Goal: Information Seeking & Learning: Find specific fact

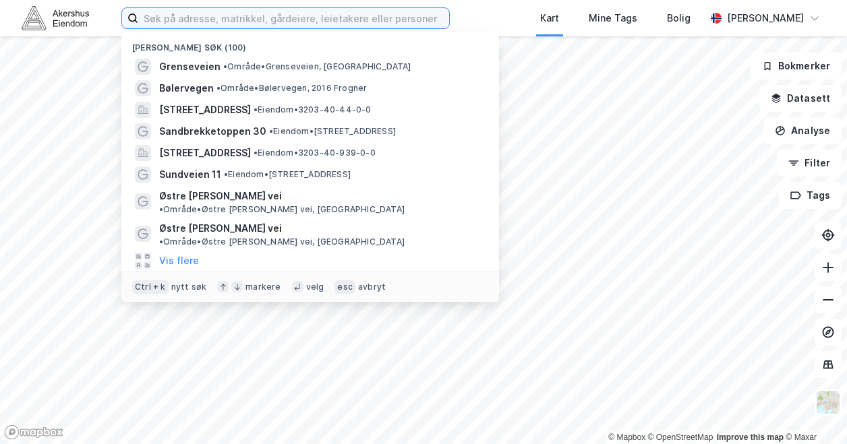
click at [179, 26] on input at bounding box center [293, 18] width 311 height 20
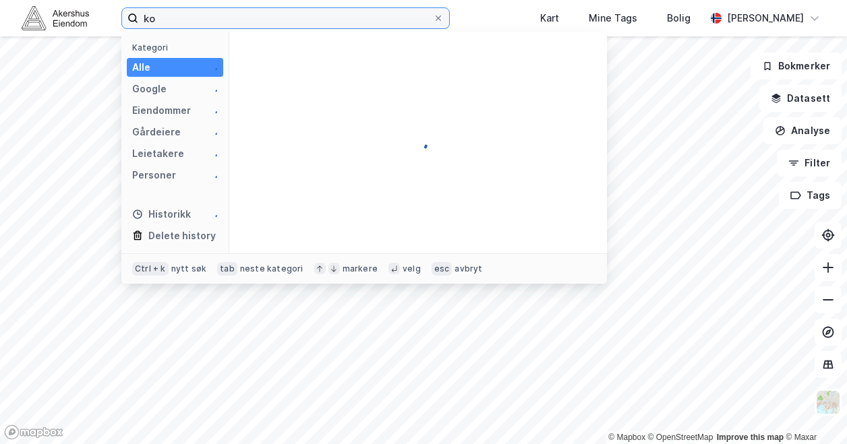
type input "k"
type input "margretes vei 14"
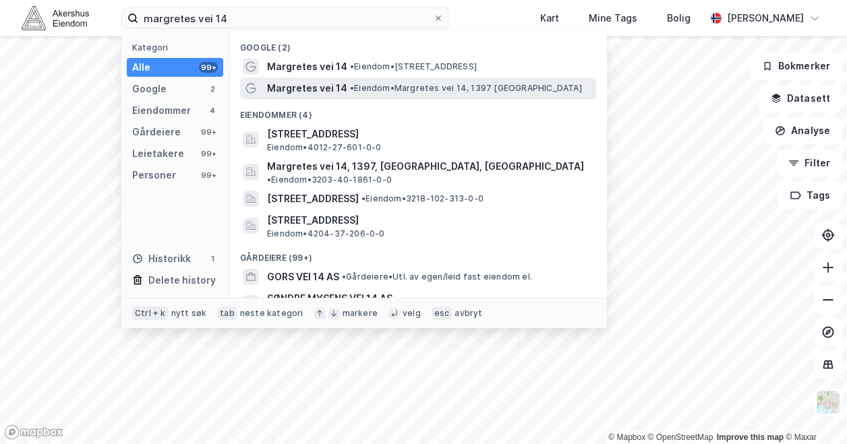
click at [439, 79] on div "Margretes vei 14 • [PERSON_NAME] vei 14, 1397 [GEOGRAPHIC_DATA]" at bounding box center [418, 89] width 356 height 22
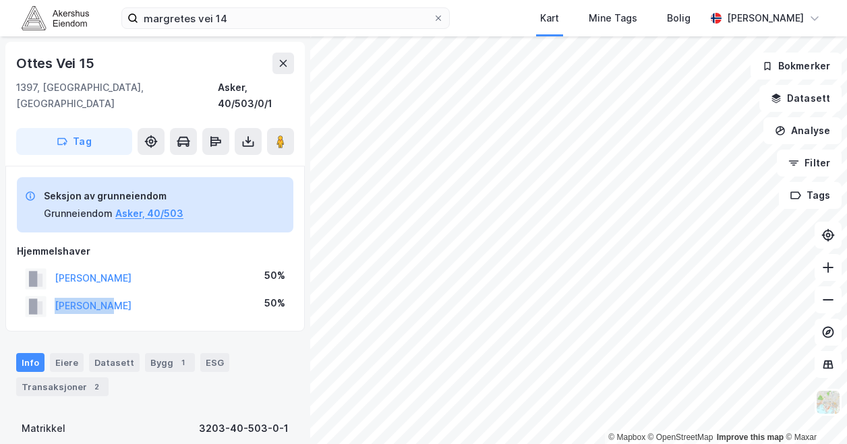
drag, startPoint x: 132, startPoint y: 288, endPoint x: 51, endPoint y: 291, distance: 80.9
click at [51, 293] on div "[PERSON_NAME] 50%" at bounding box center [155, 307] width 276 height 28
copy button "[PERSON_NAME]"
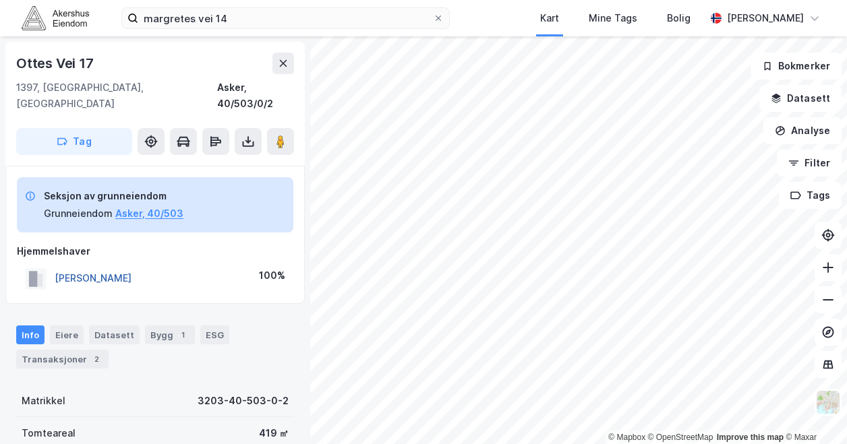
drag, startPoint x: 173, startPoint y: 262, endPoint x: 55, endPoint y: 262, distance: 117.3
click at [55, 265] on div "[PERSON_NAME] LIE 100%" at bounding box center [155, 279] width 276 height 28
copy button "[PERSON_NAME]"
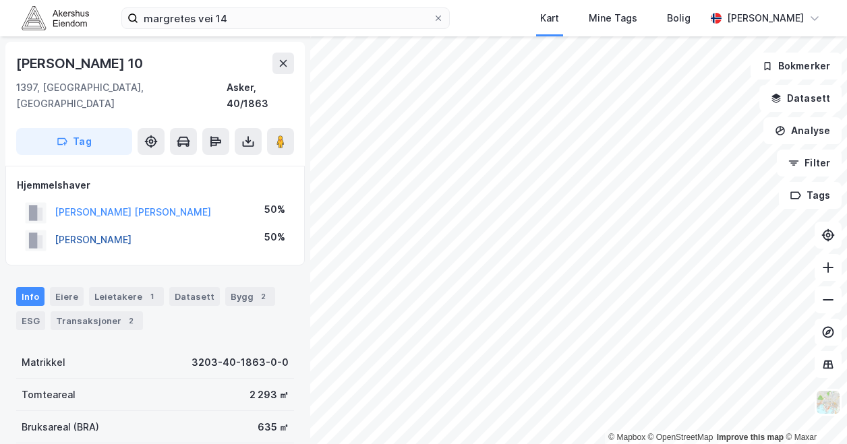
drag, startPoint x: 148, startPoint y: 220, endPoint x: 57, endPoint y: 223, distance: 91.0
click at [57, 226] on div "[PERSON_NAME] 50%" at bounding box center [155, 240] width 276 height 28
copy button "[PERSON_NAME]"
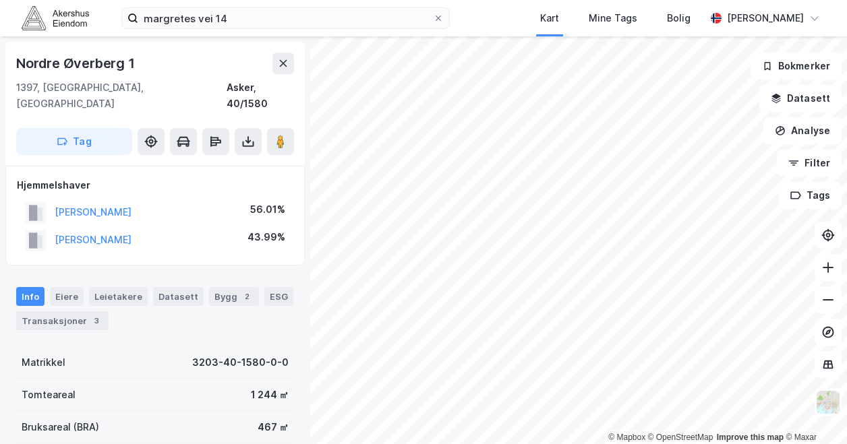
drag, startPoint x: 212, startPoint y: 192, endPoint x: 32, endPoint y: 205, distance: 180.4
click at [32, 205] on div "[PERSON_NAME] H 56.01%" at bounding box center [155, 213] width 276 height 28
copy button "[PERSON_NAME]"
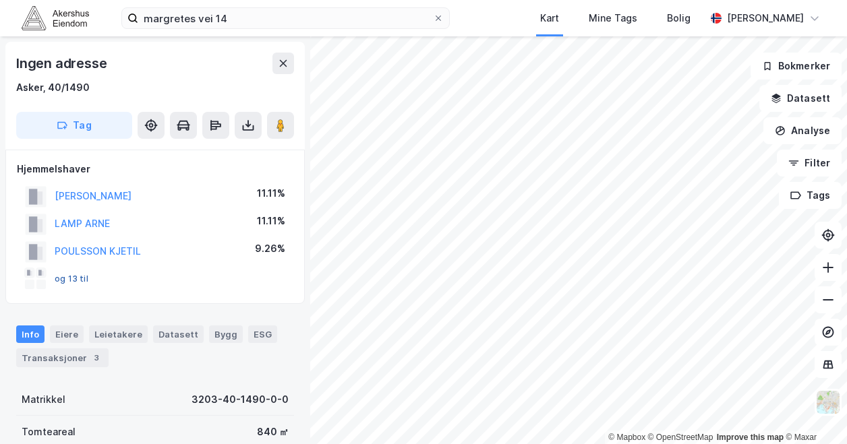
click at [0, 0] on button "og 13 til" at bounding box center [0, 0] width 0 height 0
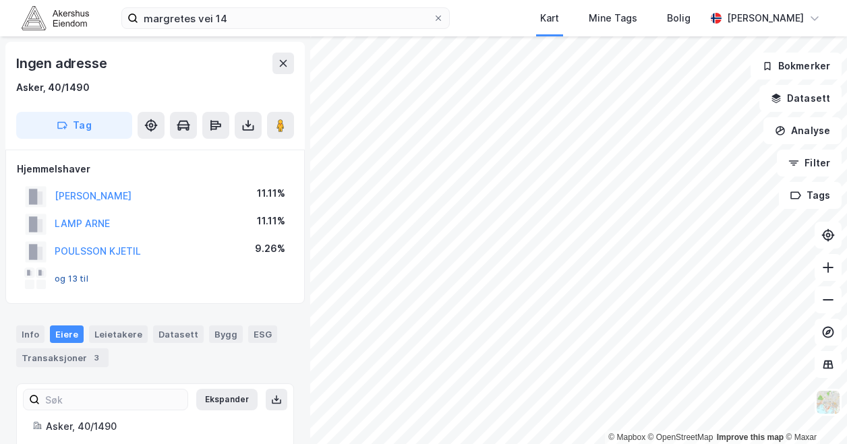
click at [0, 0] on button "og 13 til" at bounding box center [0, 0] width 0 height 0
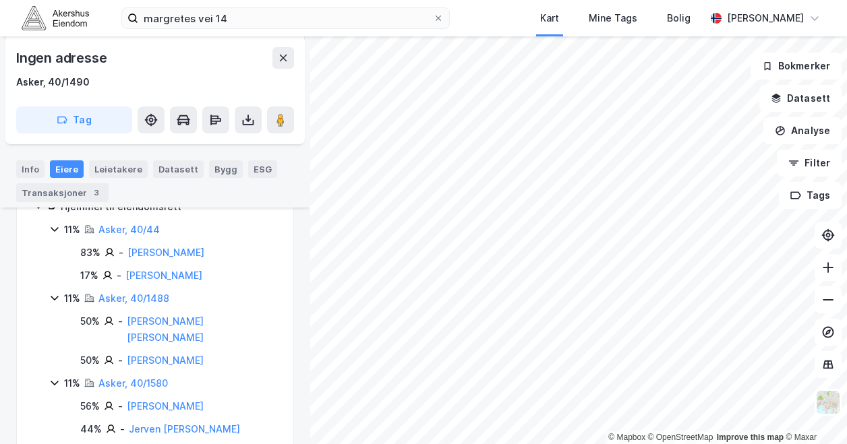
scroll to position [213, 0]
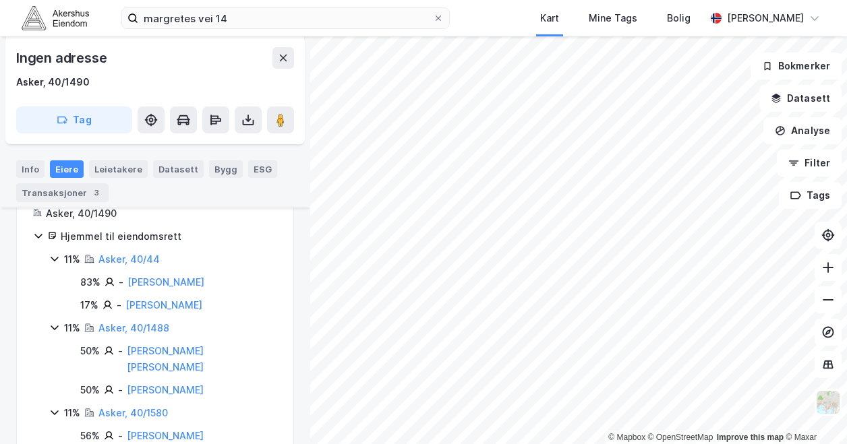
drag, startPoint x: 237, startPoint y: 372, endPoint x: 125, endPoint y: 381, distance: 111.6
click at [125, 382] on div "50% - [PERSON_NAME]" at bounding box center [178, 390] width 197 height 16
copy link "[PERSON_NAME]"
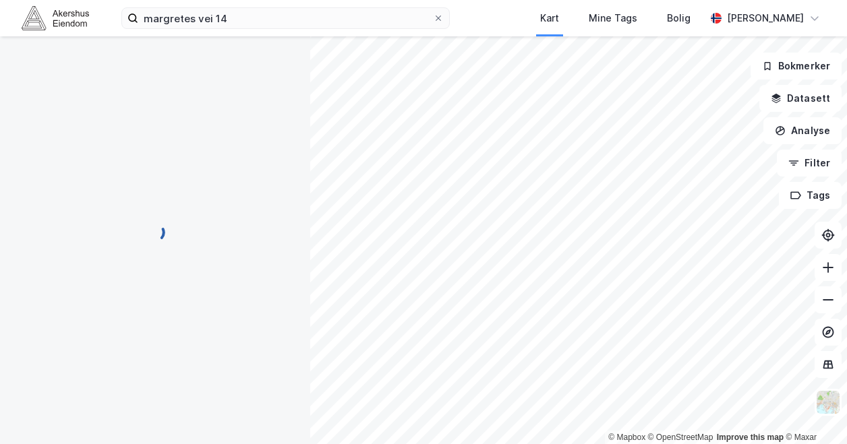
scroll to position [38, 0]
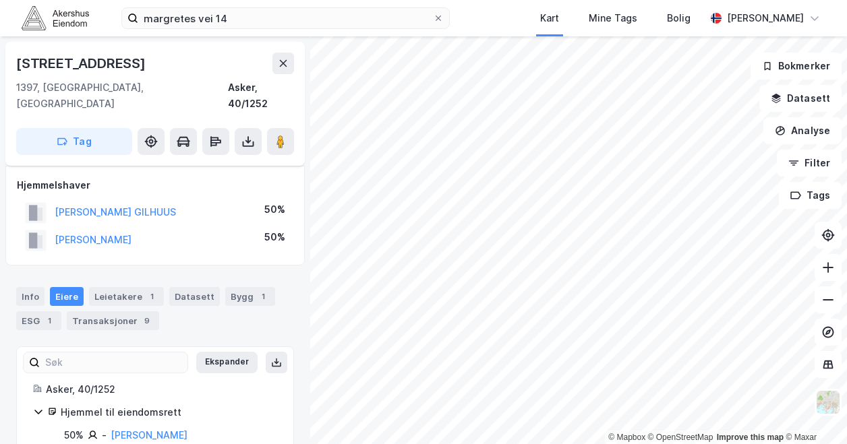
scroll to position [38, 0]
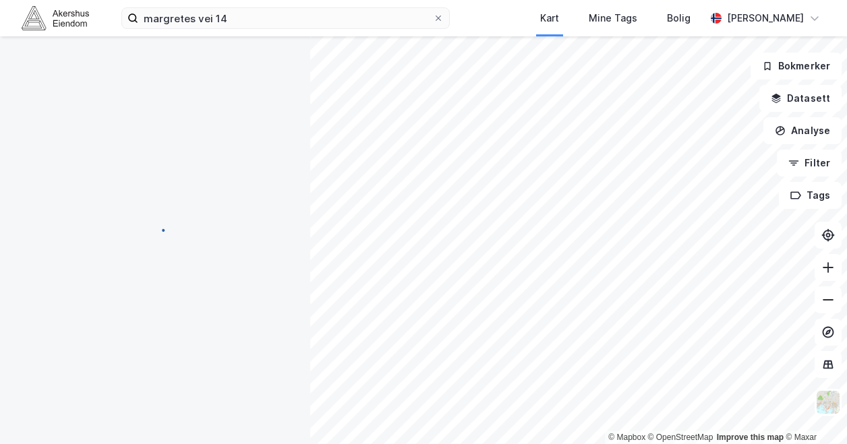
scroll to position [38, 0]
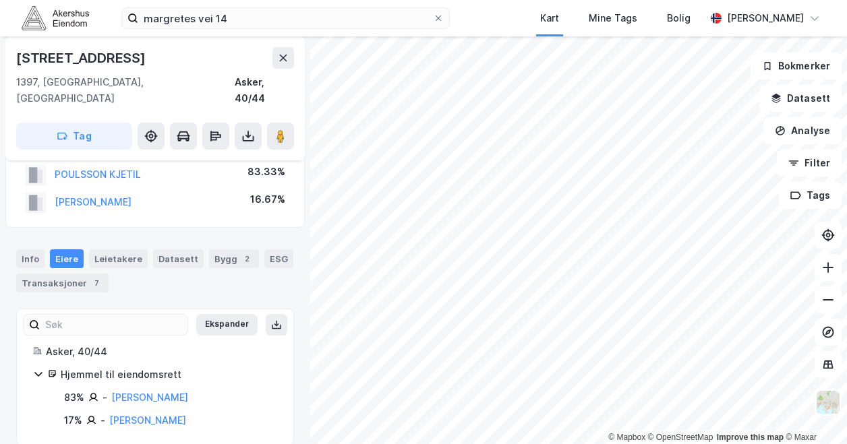
click at [488, 444] on html "margretes vei 14 Kart Mine Tags [PERSON_NAME] [PERSON_NAME] © Mapbox © OpenStre…" at bounding box center [423, 222] width 847 height 444
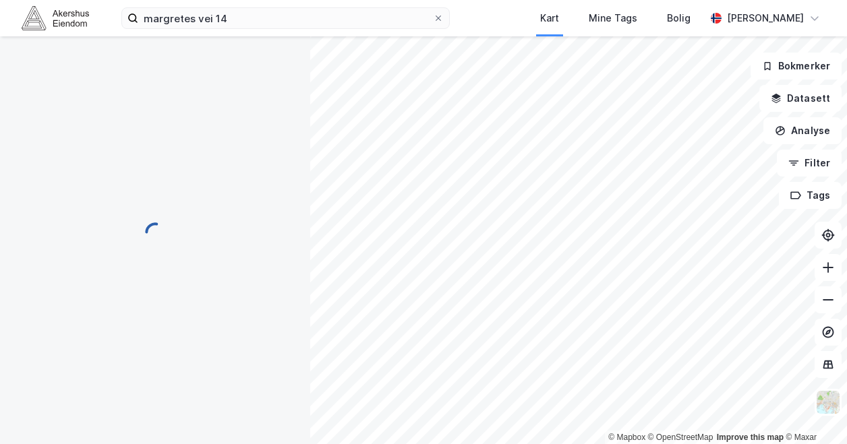
scroll to position [38, 0]
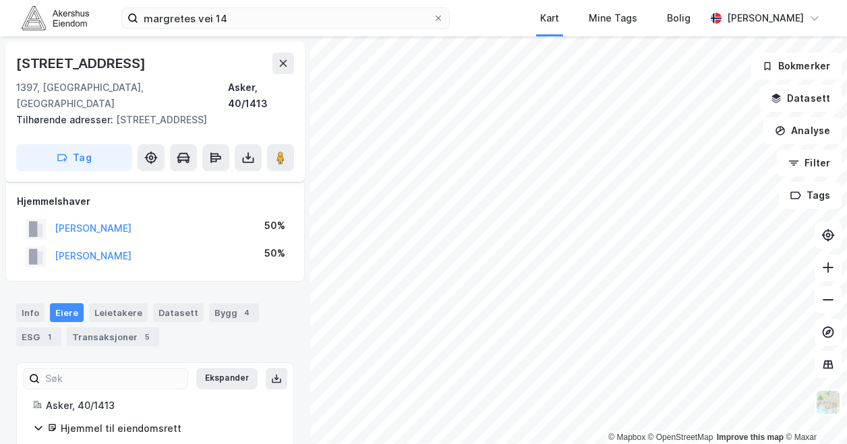
scroll to position [38, 0]
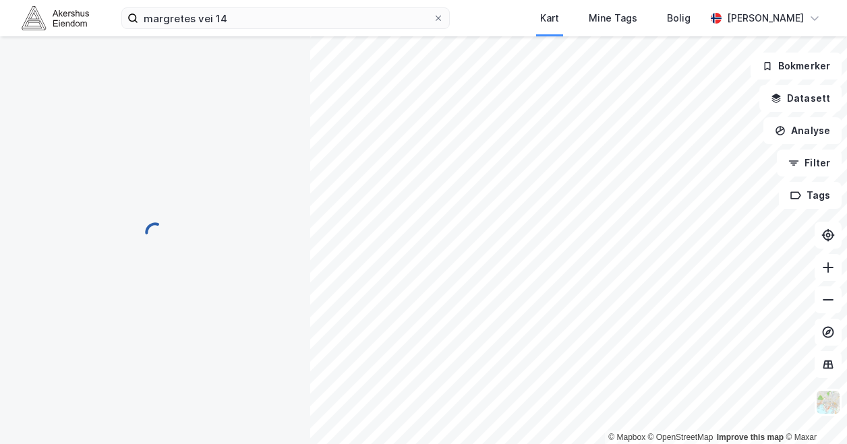
scroll to position [38, 0]
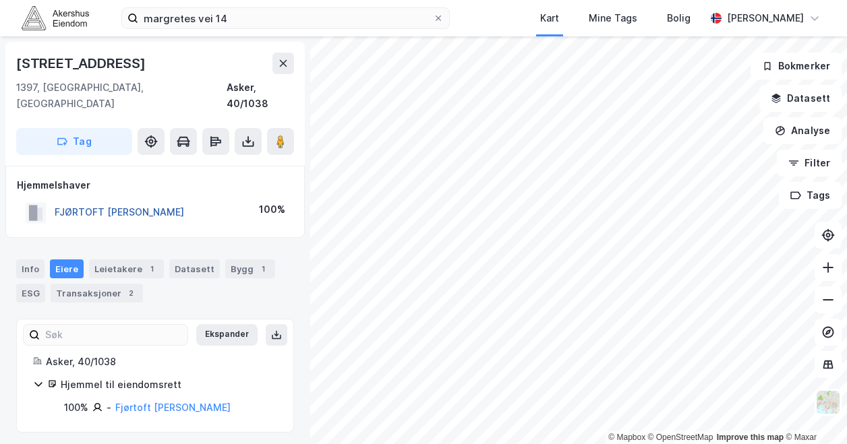
click at [0, 0] on button "FJØRTOFT [PERSON_NAME]" at bounding box center [0, 0] width 0 height 0
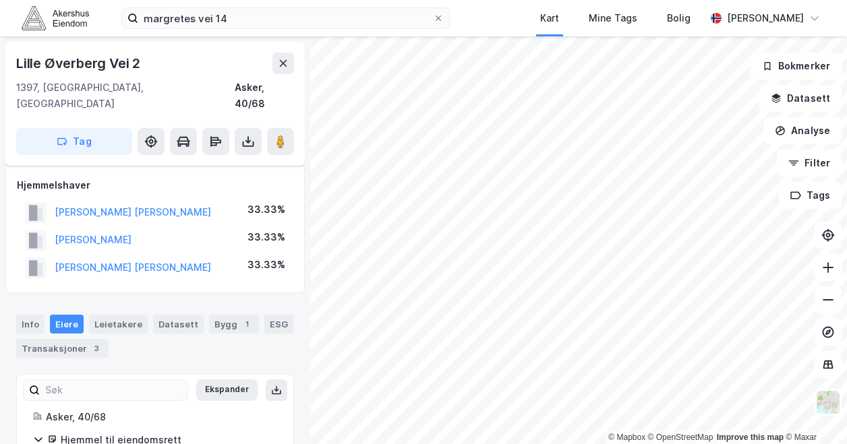
scroll to position [38, 0]
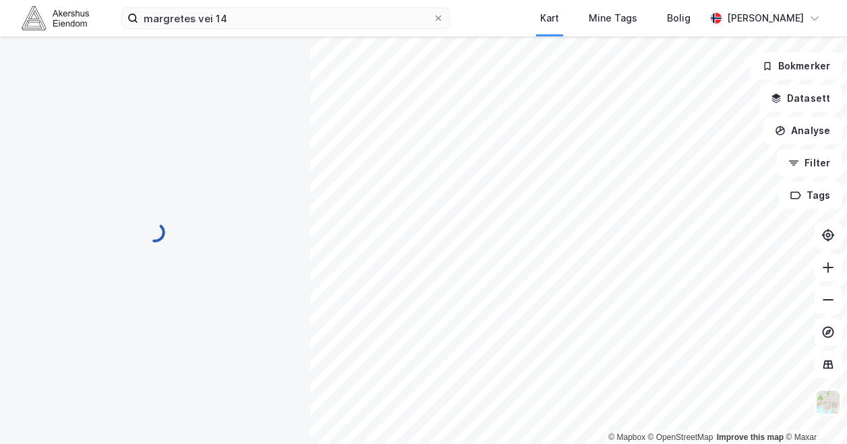
scroll to position [38, 0]
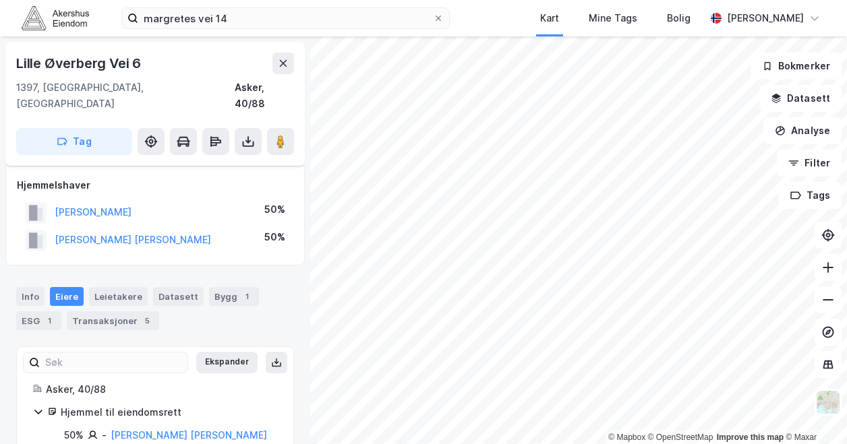
scroll to position [38, 0]
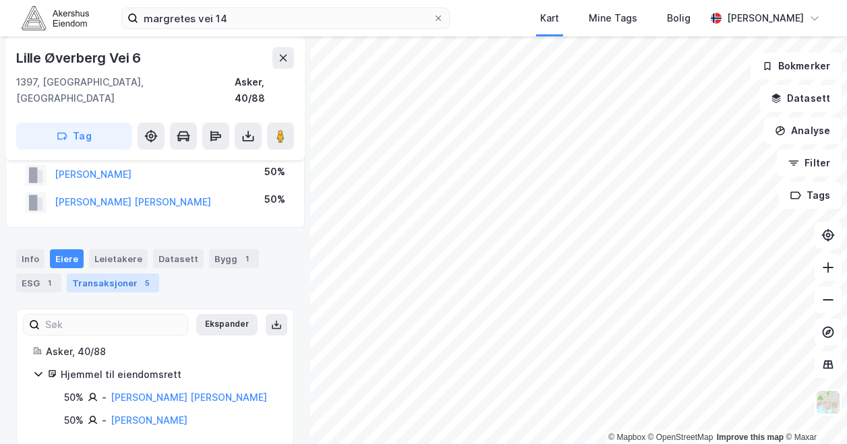
click at [117, 274] on div "Transaksjoner 5" at bounding box center [113, 283] width 92 height 19
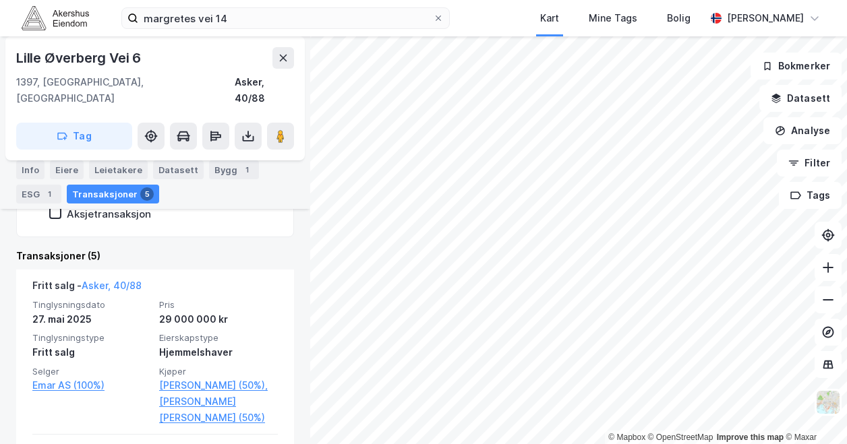
scroll to position [340, 0]
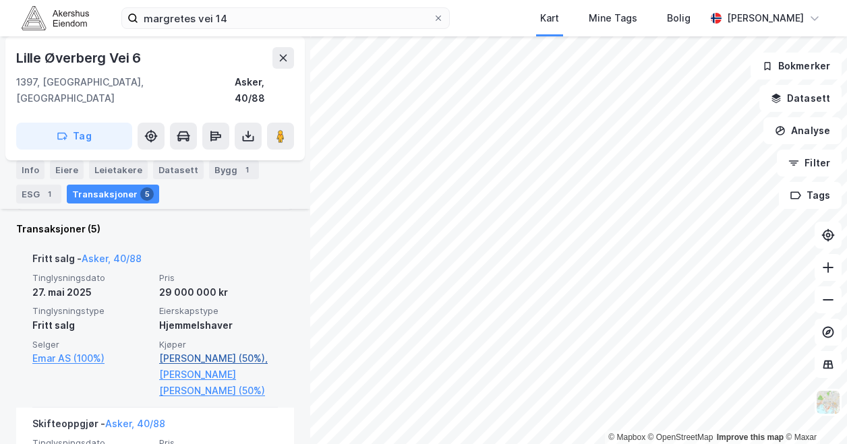
click at [194, 351] on link "[PERSON_NAME] (50%)," at bounding box center [218, 359] width 119 height 16
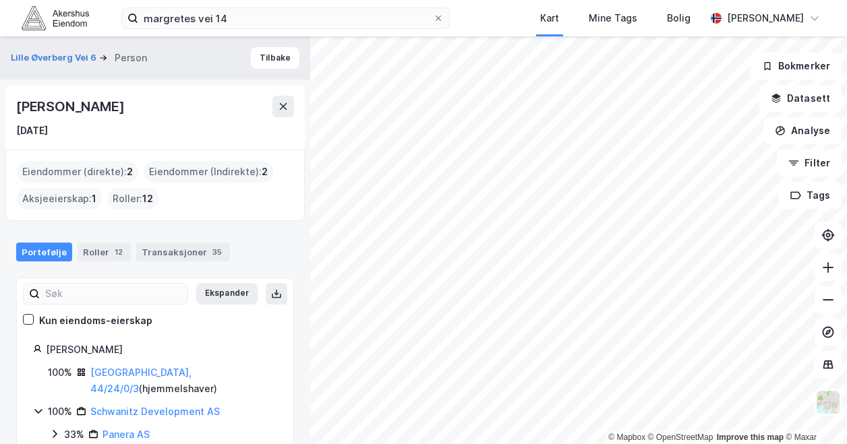
drag, startPoint x: 169, startPoint y: 109, endPoint x: 11, endPoint y: 117, distance: 158.6
click at [11, 117] on div "[PERSON_NAME] [DATE]" at bounding box center [154, 117] width 299 height 65
copy div "[PERSON_NAME]"
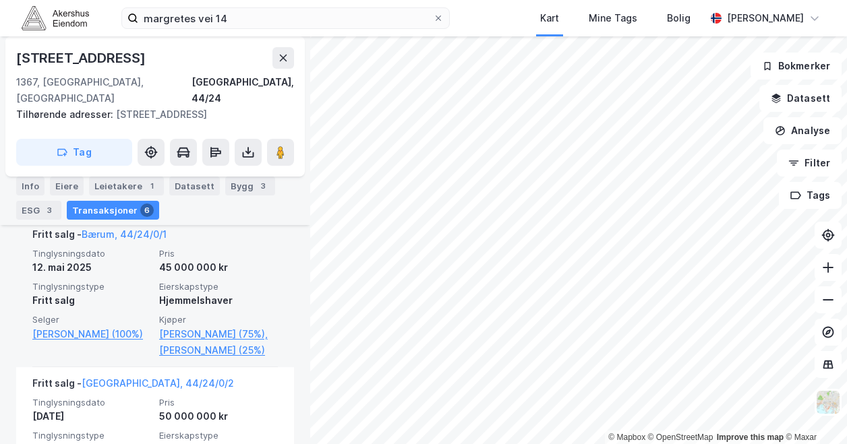
scroll to position [468, 0]
